Goal: Check status: Check status

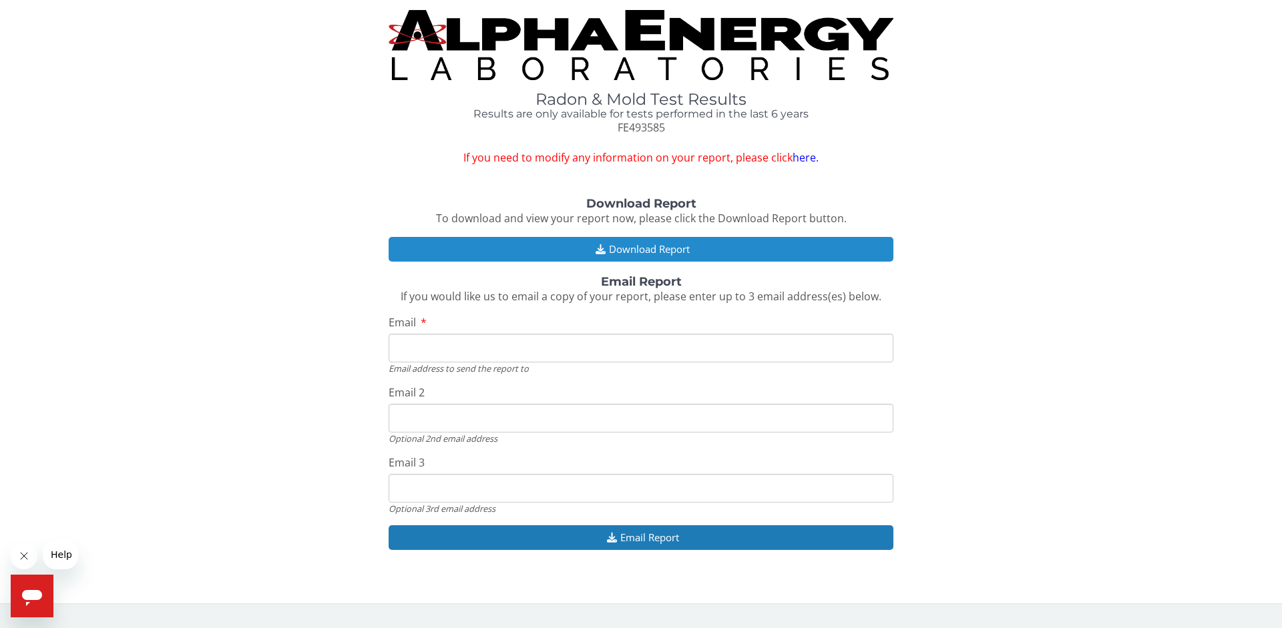
click at [629, 248] on button "Download Report" at bounding box center [641, 249] width 505 height 25
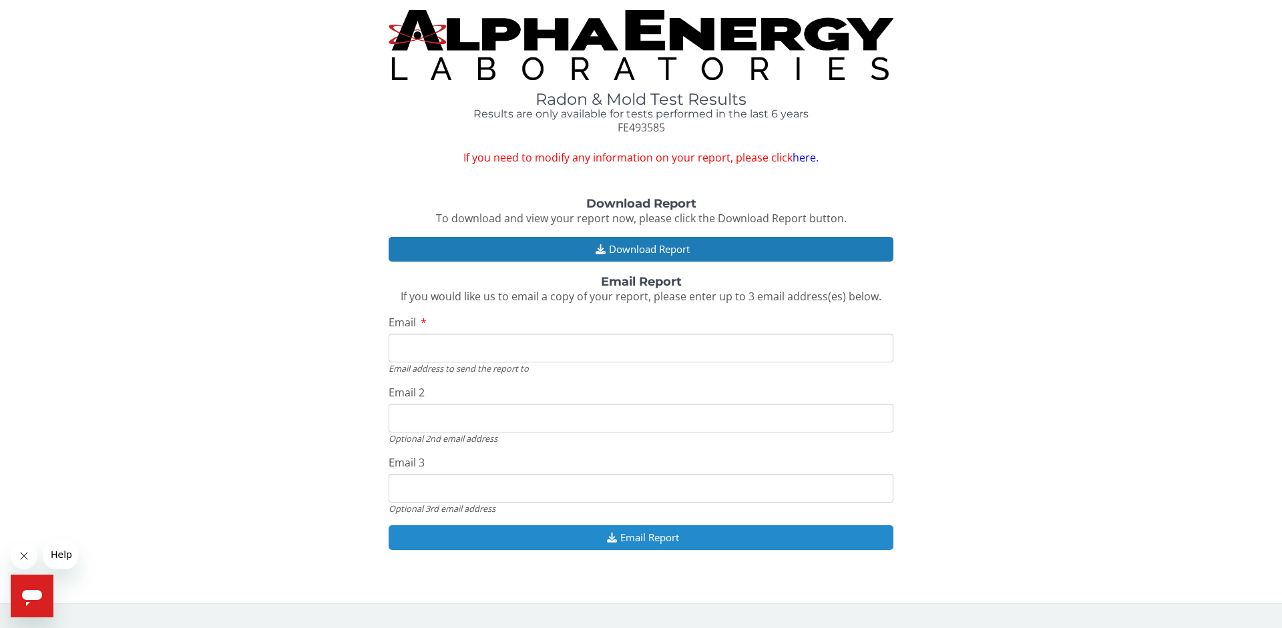
click at [635, 539] on button "Email Report" at bounding box center [641, 537] width 505 height 25
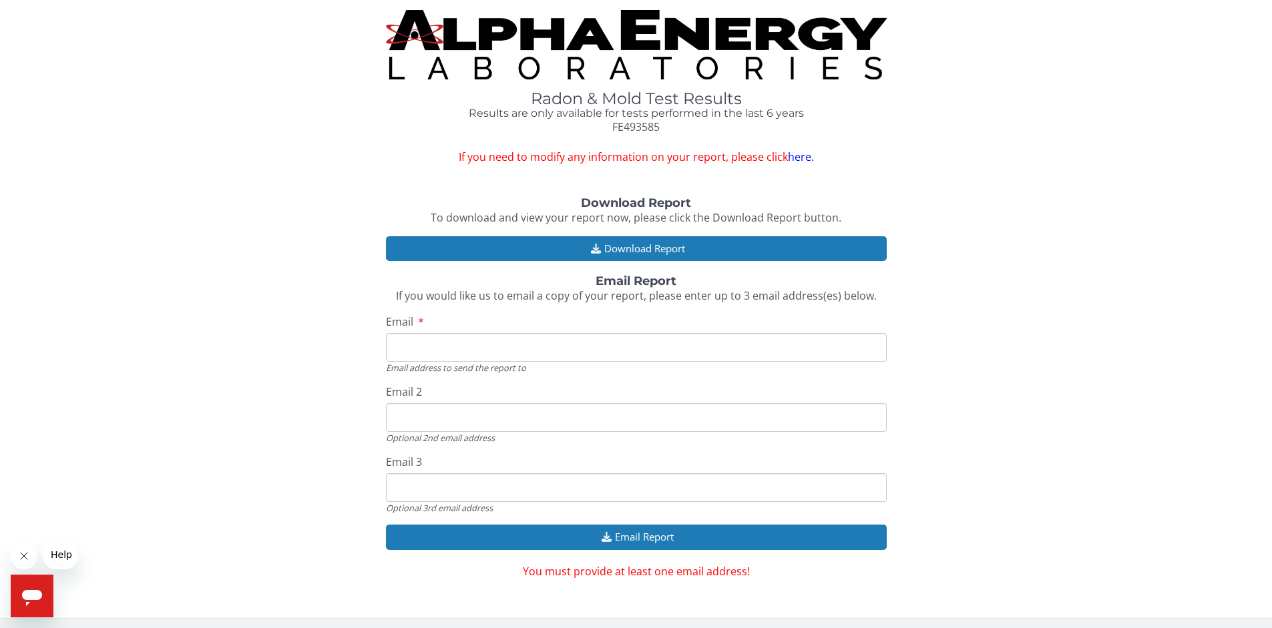
click at [424, 350] on input "Email" at bounding box center [636, 347] width 501 height 29
type input "[EMAIL_ADDRESS][DOMAIN_NAME]"
click at [506, 419] on input "ddeheck@triad.rr.com" at bounding box center [636, 417] width 501 height 29
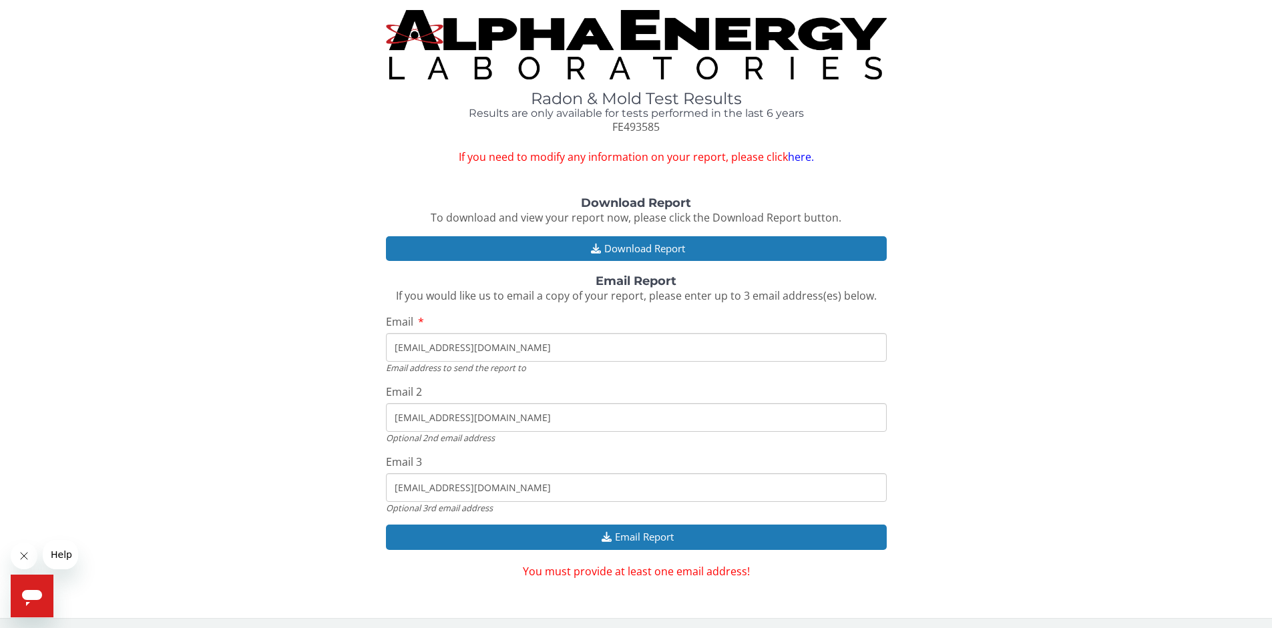
drag, startPoint x: 486, startPoint y: 419, endPoint x: 349, endPoint y: 421, distance: 136.9
click at [349, 421] on div "Download Report To download and view your report now, please click the Download…" at bounding box center [636, 388] width 1252 height 382
click at [495, 491] on input "ddeheck@triad.rr.com" at bounding box center [636, 487] width 501 height 29
drag, startPoint x: 495, startPoint y: 490, endPoint x: 364, endPoint y: 484, distance: 131.0
click at [364, 484] on div "Download Report To download and view your report now, please click the Download…" at bounding box center [636, 388] width 1252 height 382
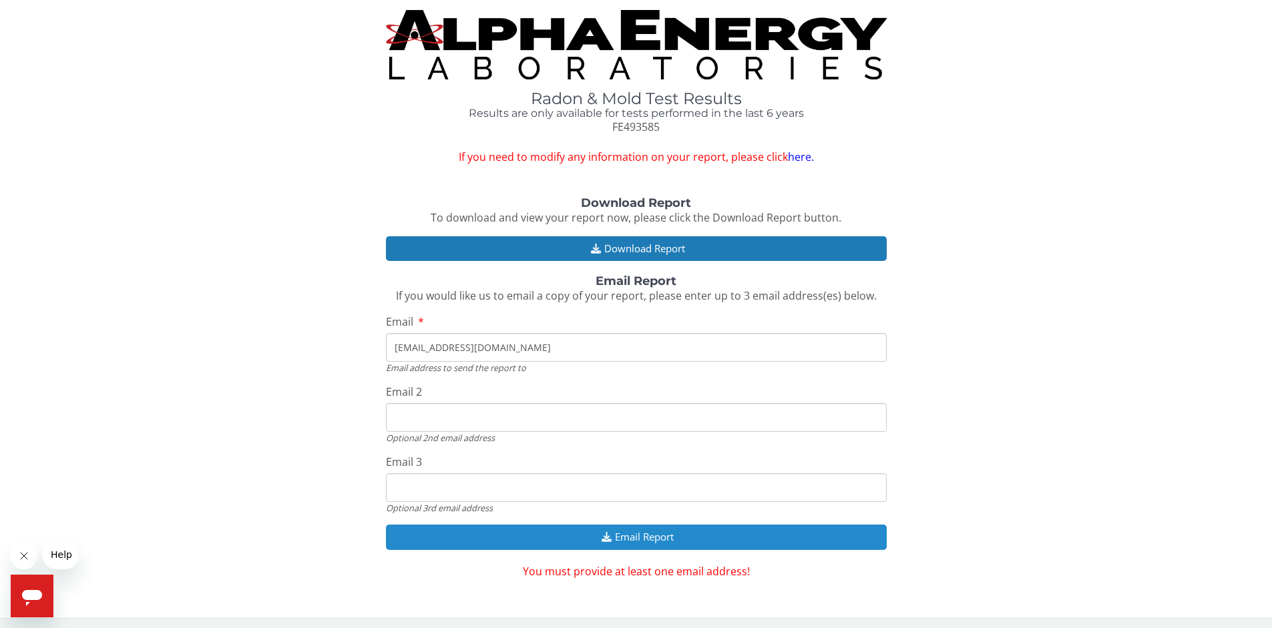
click at [651, 541] on button "Email Report" at bounding box center [636, 537] width 501 height 25
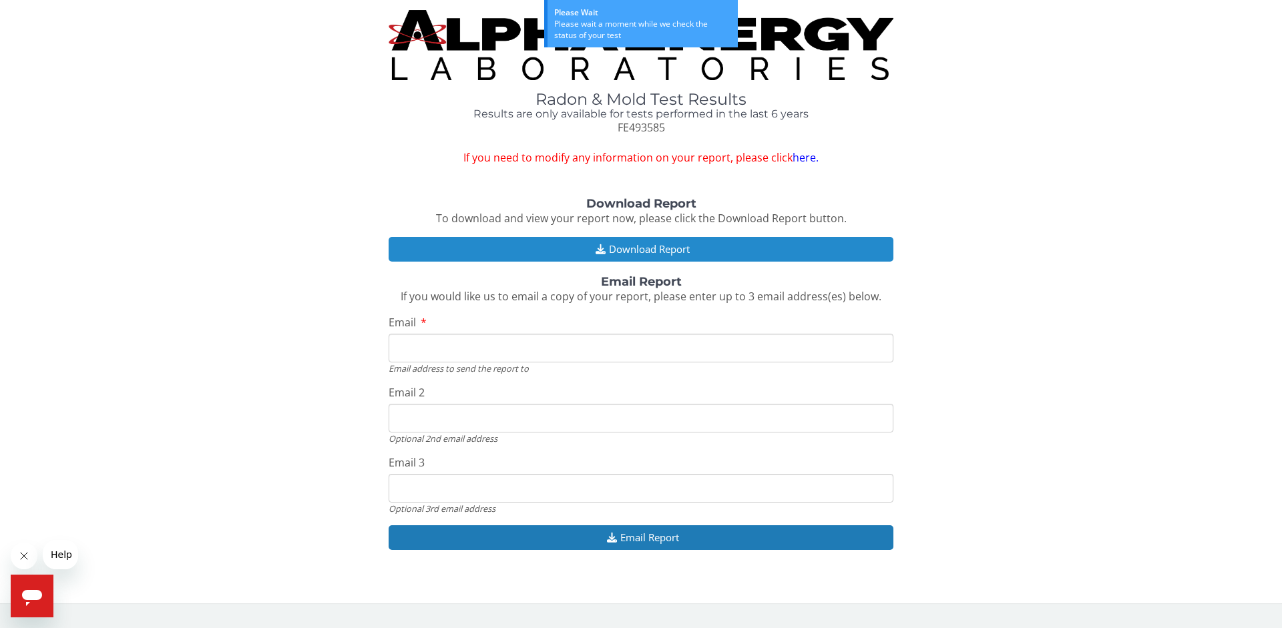
click at [648, 247] on button "Download Report" at bounding box center [641, 249] width 505 height 25
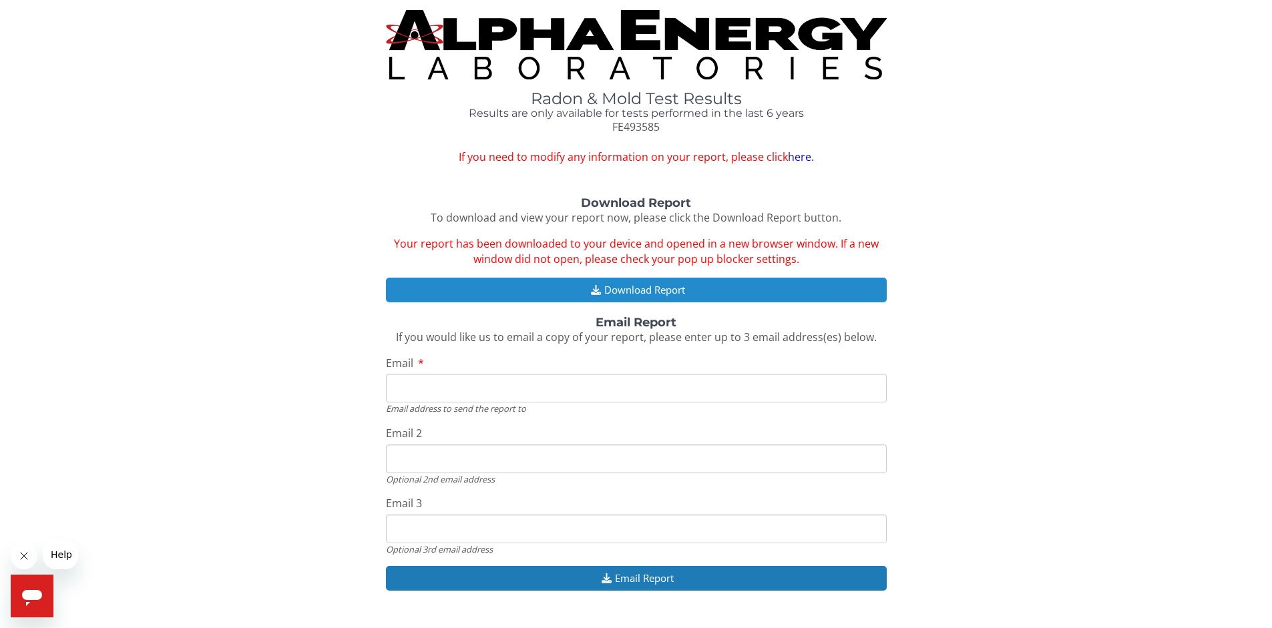
click at [622, 290] on button "Download Report" at bounding box center [636, 290] width 501 height 25
click at [638, 288] on button "Download Report" at bounding box center [636, 290] width 501 height 25
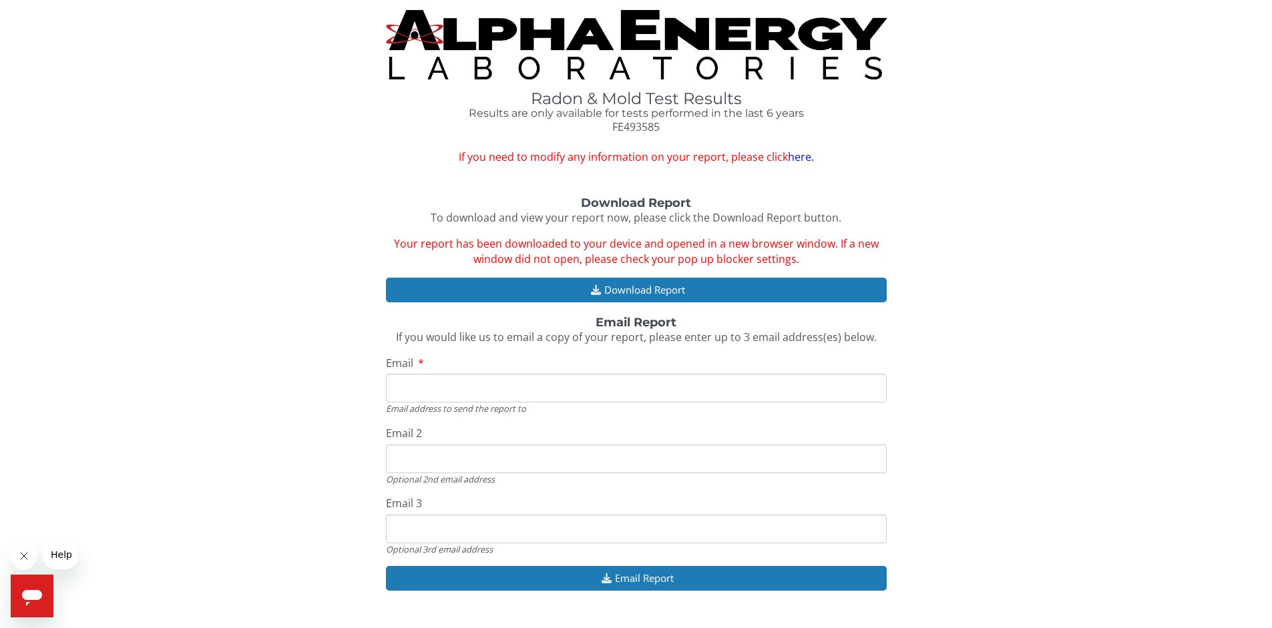
click at [1151, 92] on div "Radon & Mold Test Results Results are only available for tests performed in the…" at bounding box center [636, 87] width 1252 height 155
drag, startPoint x: 967, startPoint y: 6, endPoint x: 1184, endPoint y: 47, distance: 220.2
click at [1184, 47] on div "Radon & Mold Test Results Results are only available for tests performed in the…" at bounding box center [636, 87] width 1252 height 155
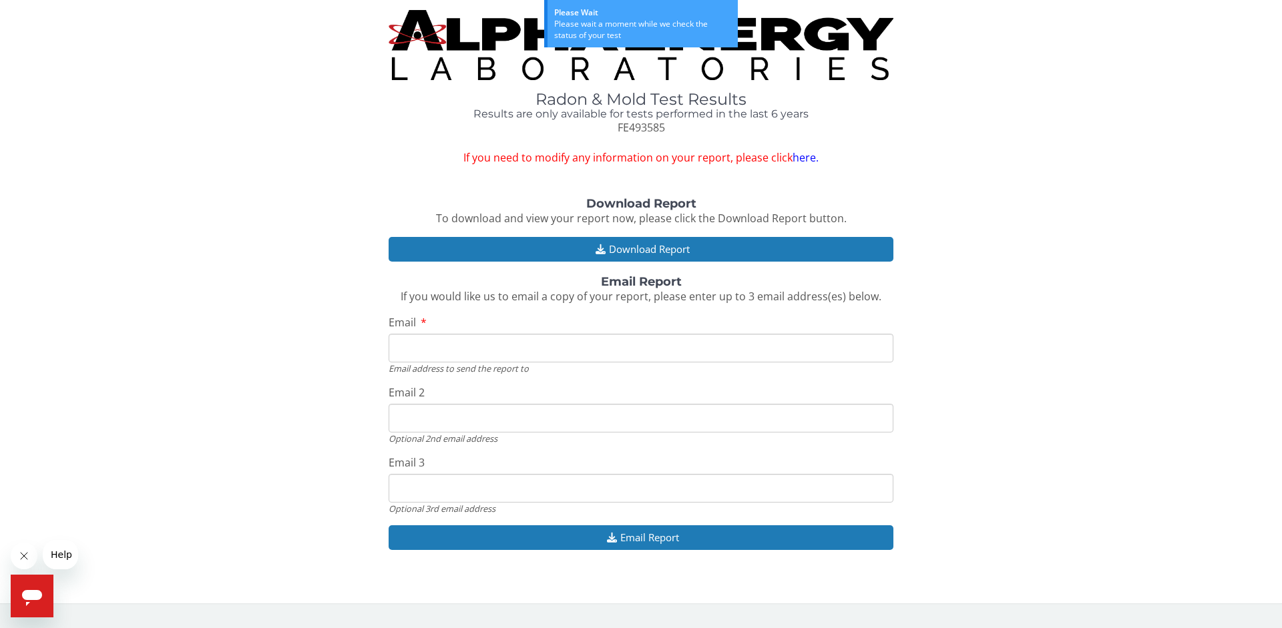
click at [424, 350] on input "Email" at bounding box center [641, 348] width 505 height 29
type input "[EMAIL_ADDRESS][DOMAIN_NAME]"
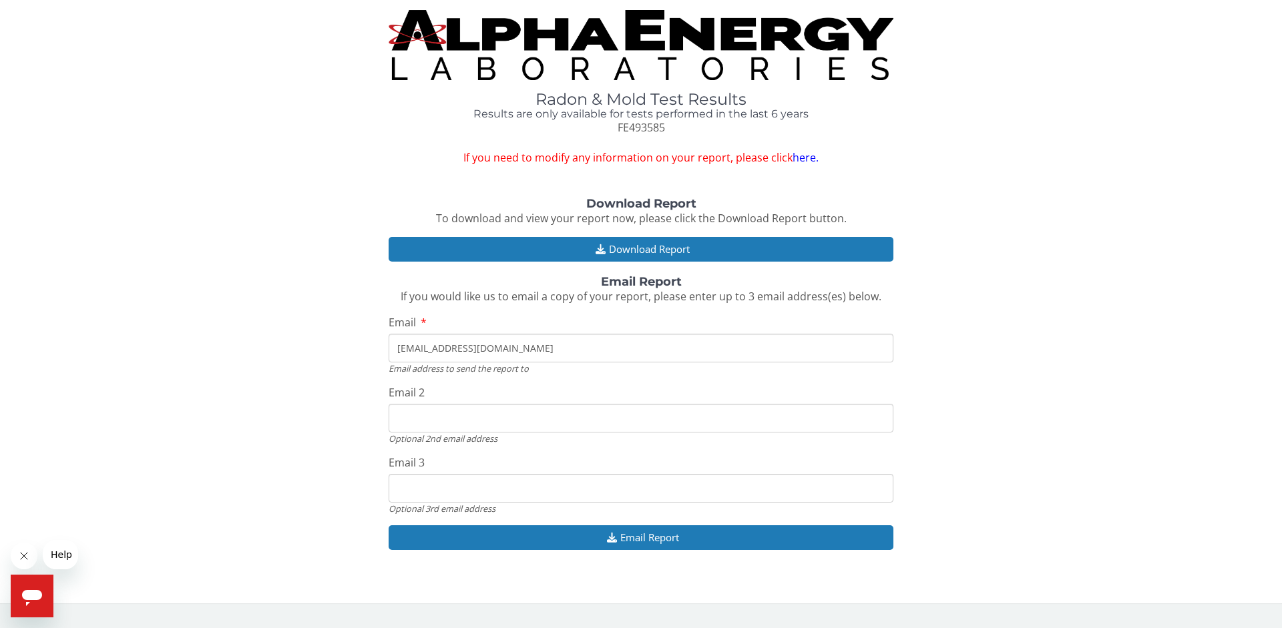
type input "[EMAIL_ADDRESS][DOMAIN_NAME]"
click at [505, 421] on input "[EMAIL_ADDRESS][DOMAIN_NAME]" at bounding box center [641, 418] width 505 height 29
drag, startPoint x: 503, startPoint y: 420, endPoint x: 380, endPoint y: 421, distance: 123.5
click at [380, 421] on div "Download Report To download and view your report now, please click the Download…" at bounding box center [641, 381] width 1262 height 366
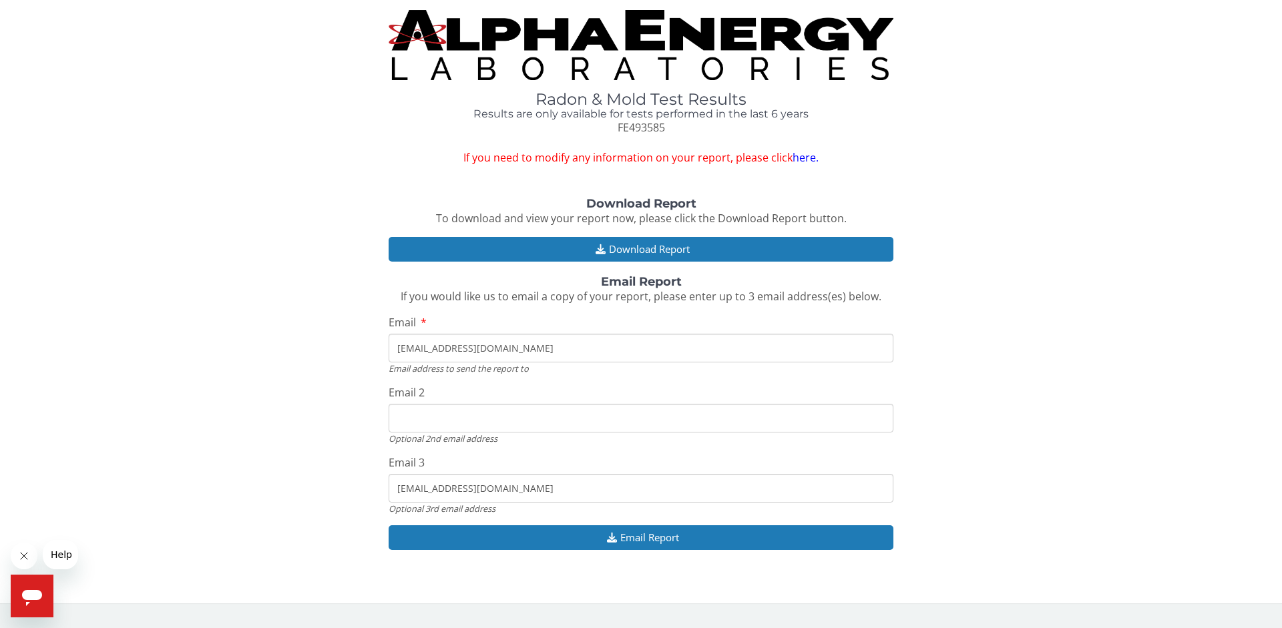
click at [499, 487] on input "ddeheck@triad.rr.com" at bounding box center [641, 488] width 505 height 29
drag, startPoint x: 499, startPoint y: 487, endPoint x: 325, endPoint y: 486, distance: 173.6
click at [325, 486] on div "Download Report To download and view your report now, please click the Download…" at bounding box center [641, 381] width 1262 height 366
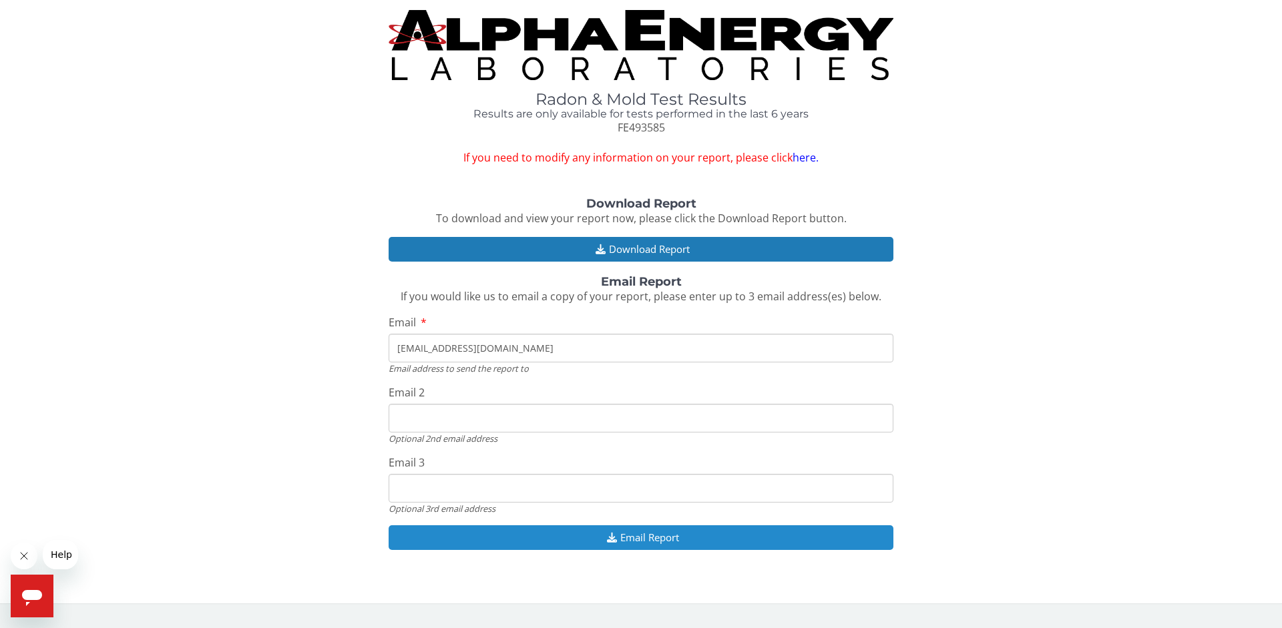
click at [646, 539] on button "Email Report" at bounding box center [641, 537] width 505 height 25
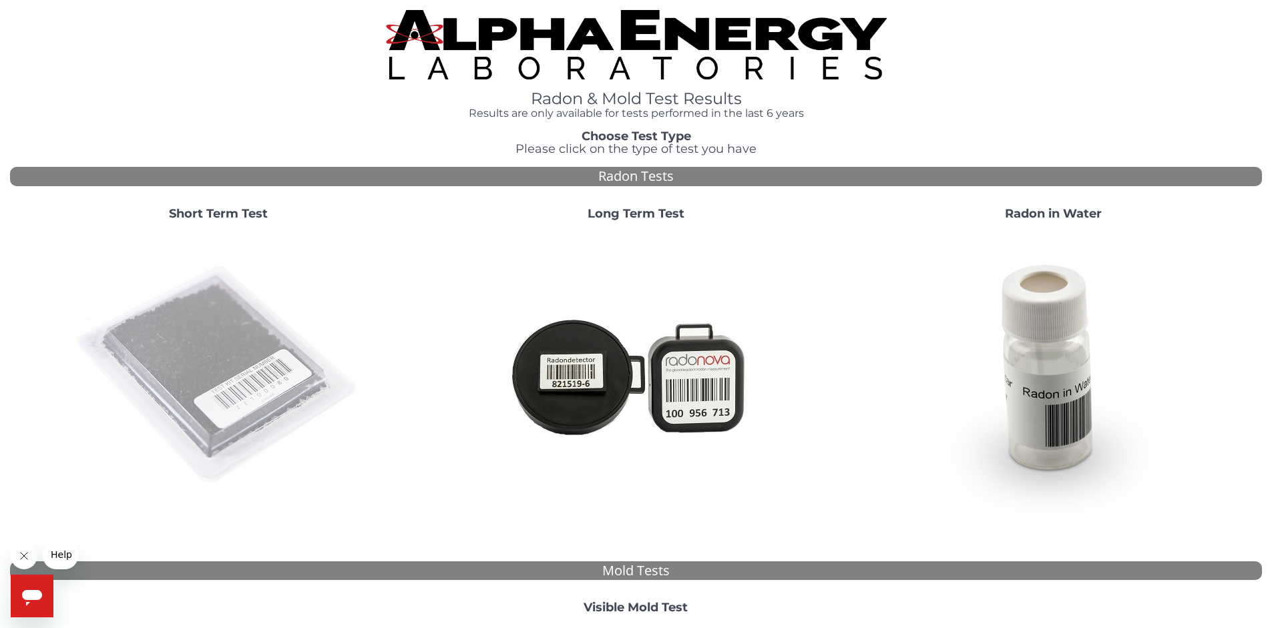
click at [246, 357] on img at bounding box center [218, 375] width 287 height 287
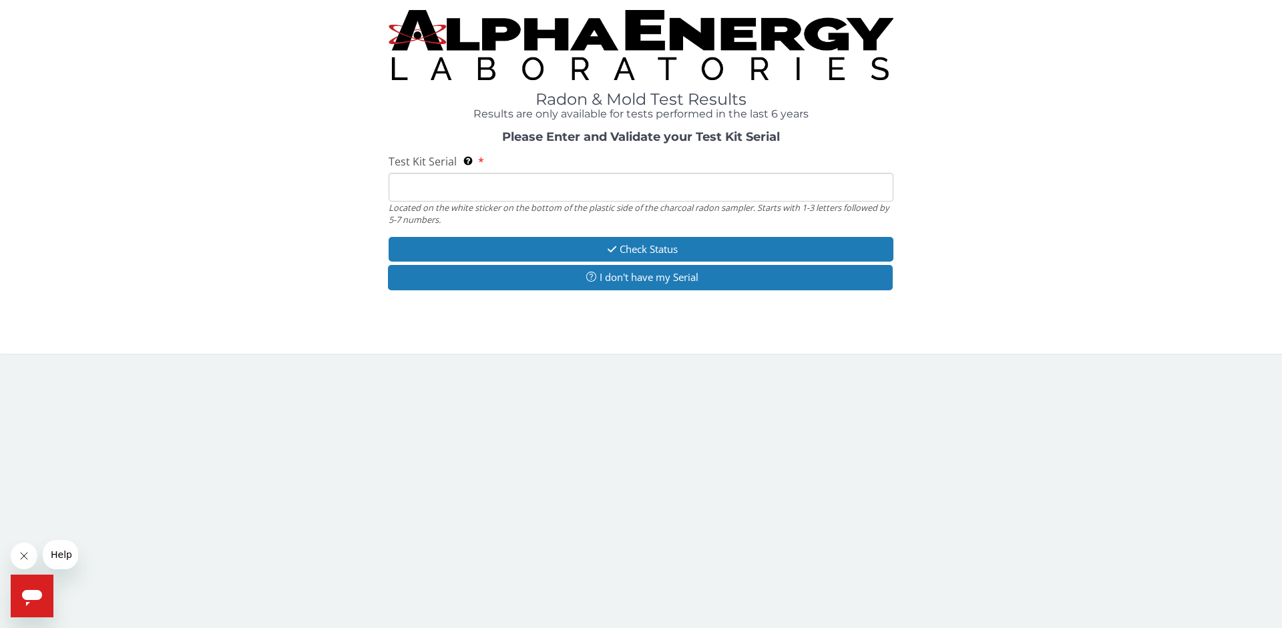
click at [440, 181] on input "Test Kit Serial Located on the white sticker on the bottom of the plastic side …" at bounding box center [641, 187] width 505 height 29
paste input "FE493585"
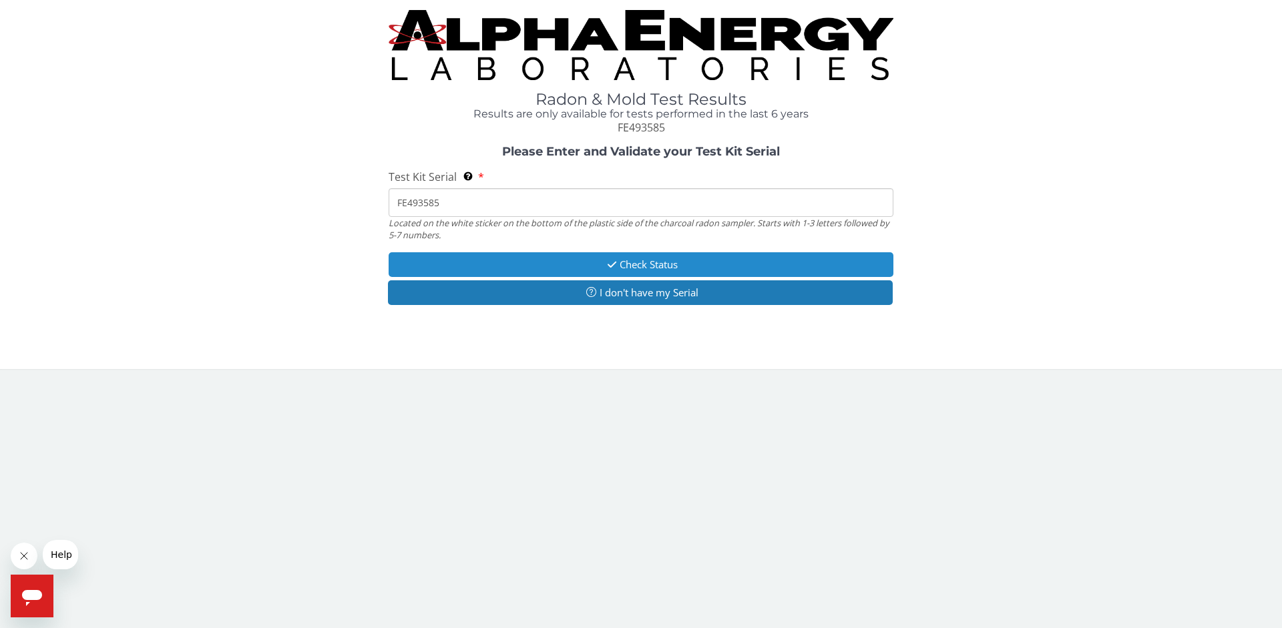
type input "FE493585"
click at [649, 261] on button "Check Status" at bounding box center [641, 264] width 505 height 25
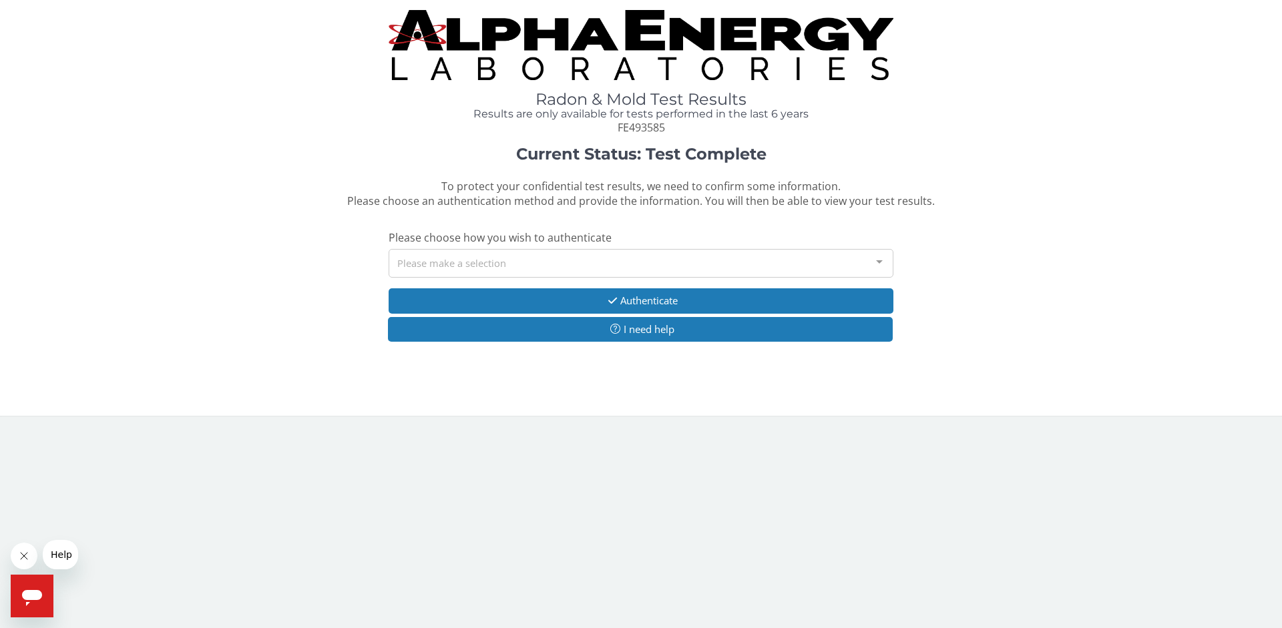
click at [881, 259] on div at bounding box center [879, 262] width 27 height 25
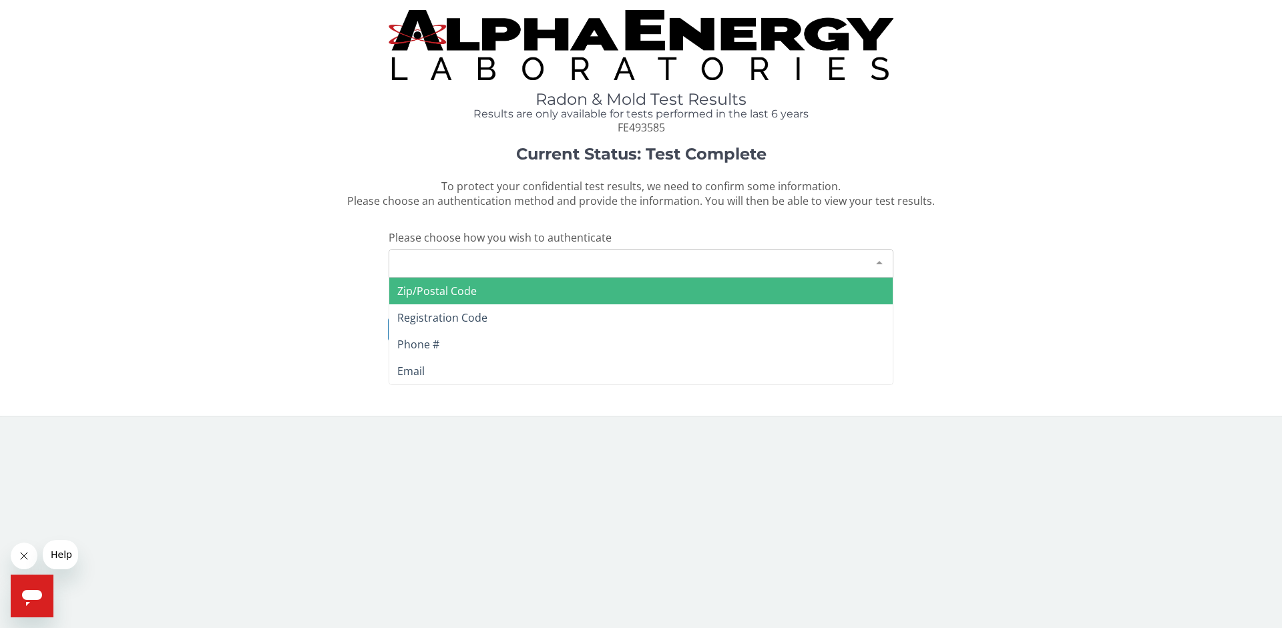
click at [491, 292] on span "Zip/Postal Code" at bounding box center [640, 291] width 503 height 27
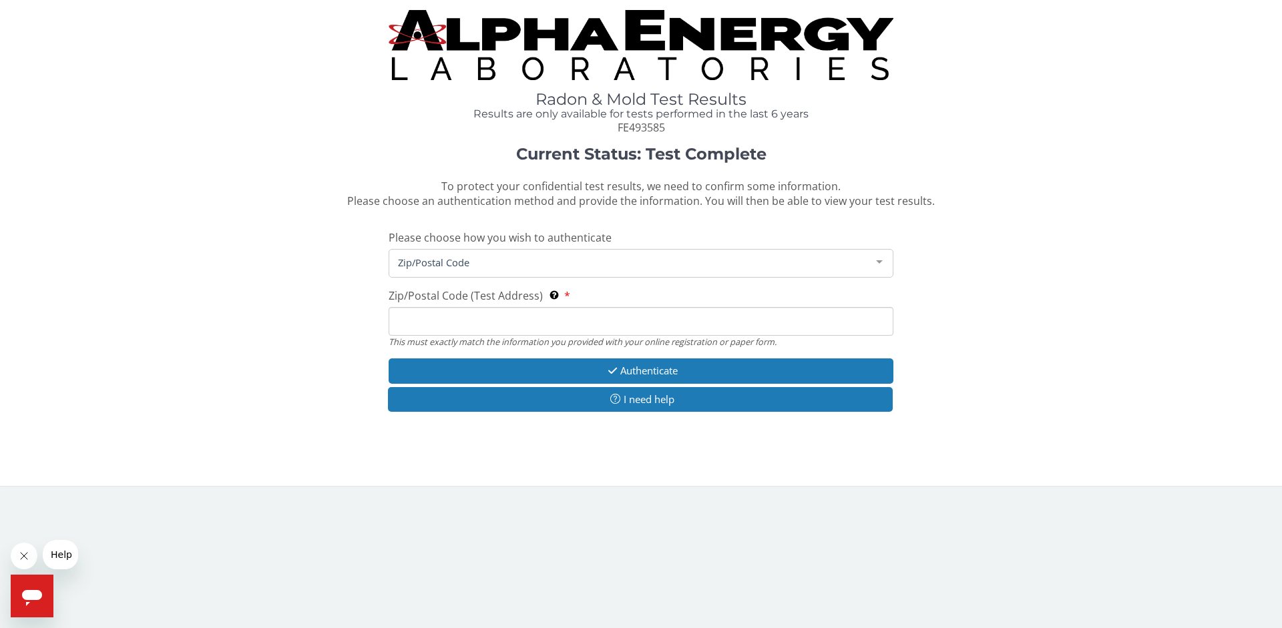
click at [447, 320] on input "Zip/Postal Code (Test Address) This must exactly match the information you prov…" at bounding box center [641, 321] width 505 height 29
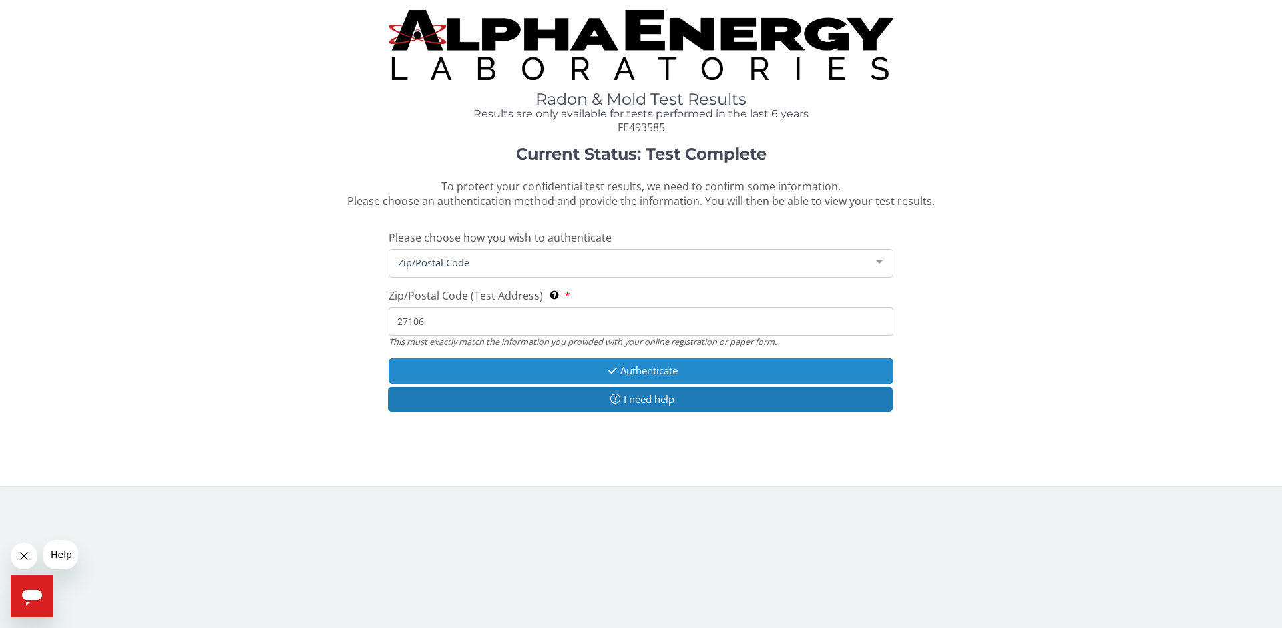
type input "27106"
click at [640, 375] on button "Authenticate" at bounding box center [641, 370] width 505 height 25
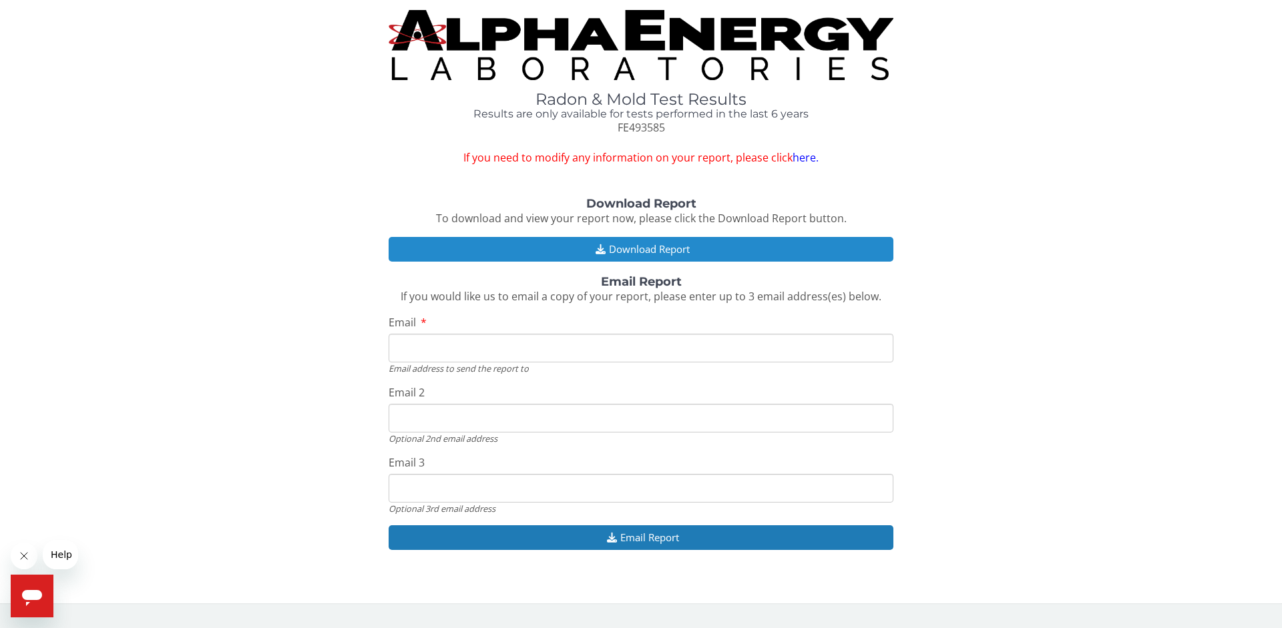
click at [651, 254] on button "Download Report" at bounding box center [641, 249] width 505 height 25
